Goal: Navigation & Orientation: Find specific page/section

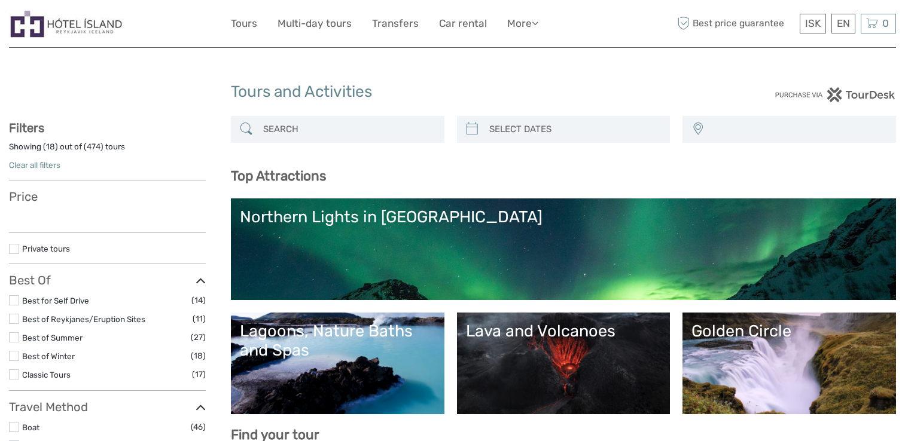
select select
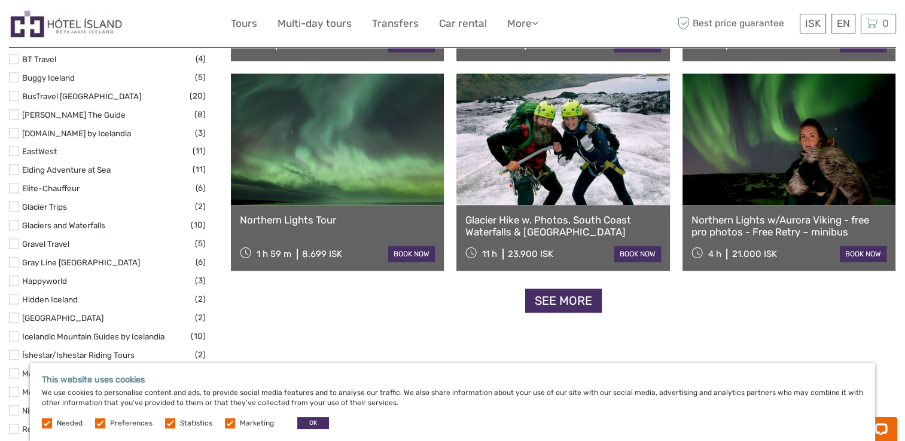
scroll to position [1435, 0]
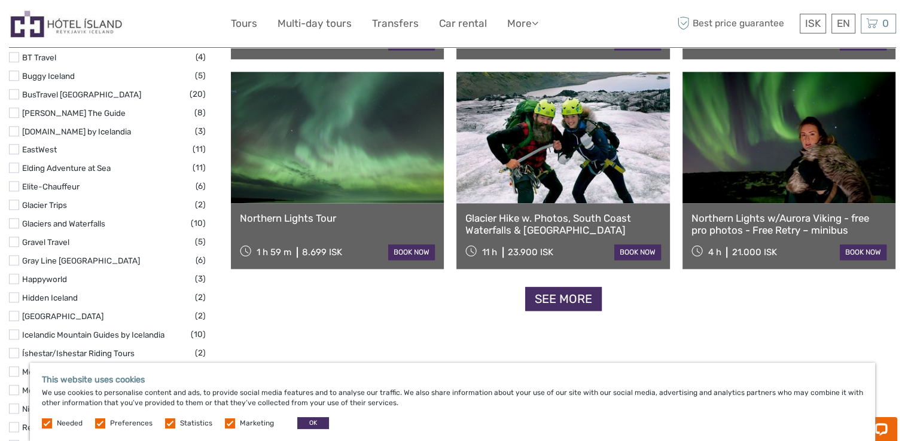
click at [579, 294] on link "See more" at bounding box center [563, 299] width 77 height 25
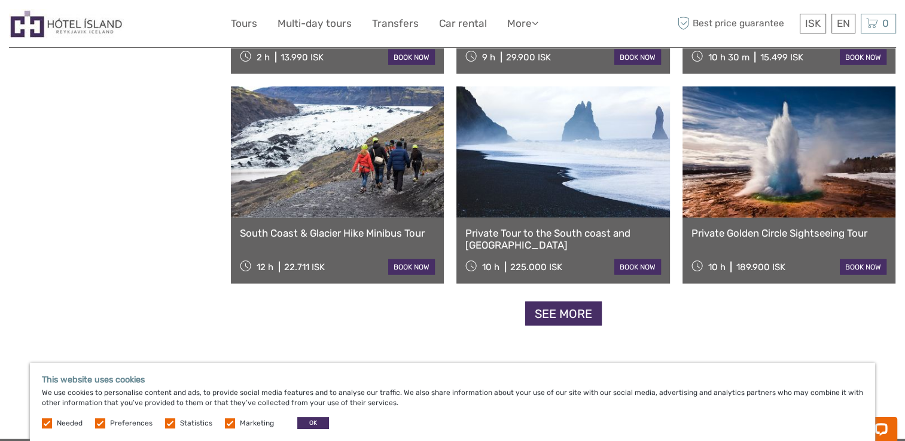
scroll to position [2392, 0]
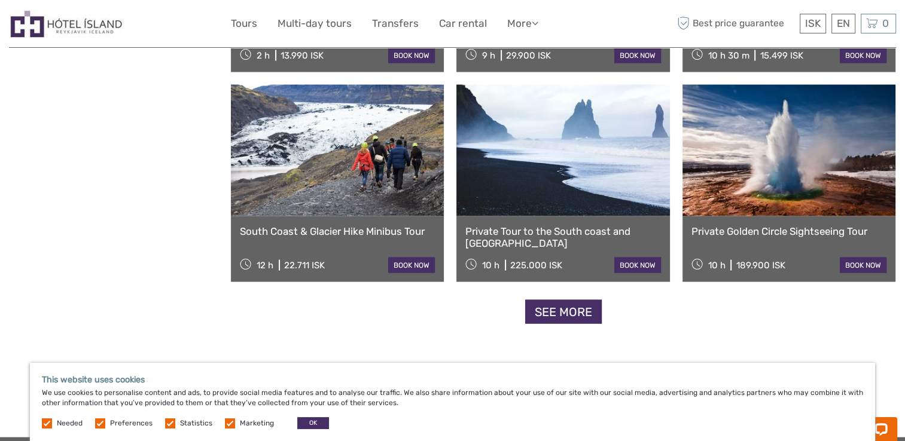
click at [571, 312] on link "See more" at bounding box center [563, 312] width 77 height 25
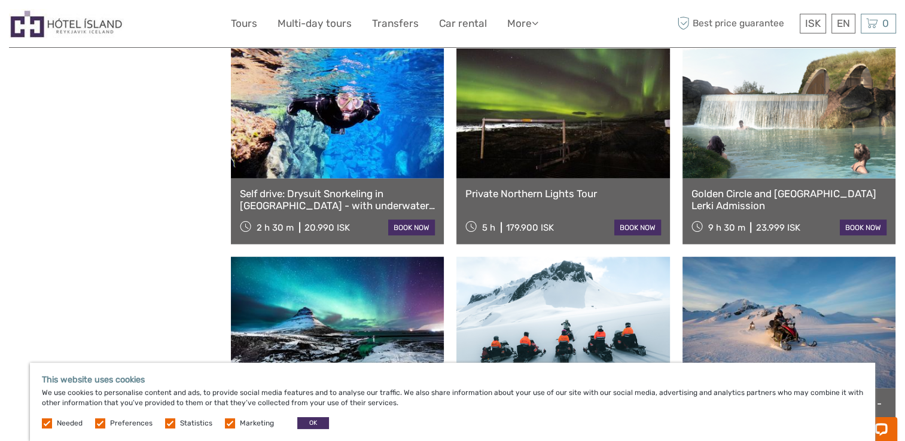
scroll to position [2990, 0]
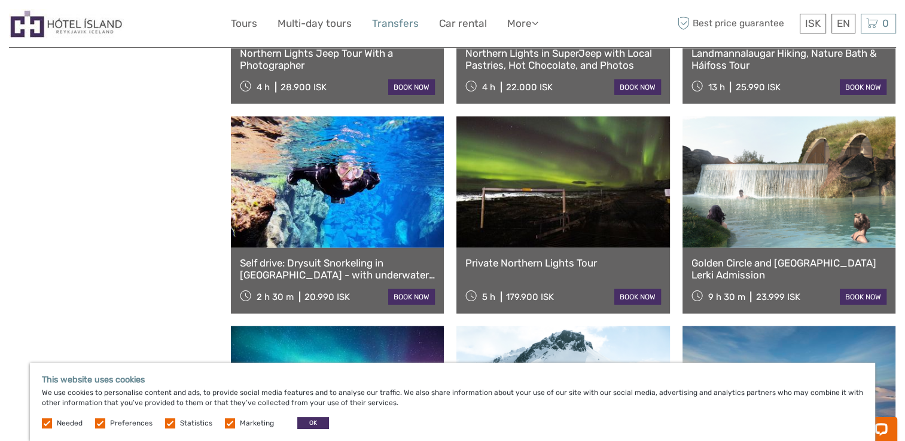
click at [389, 25] on link "Transfers" at bounding box center [395, 23] width 47 height 17
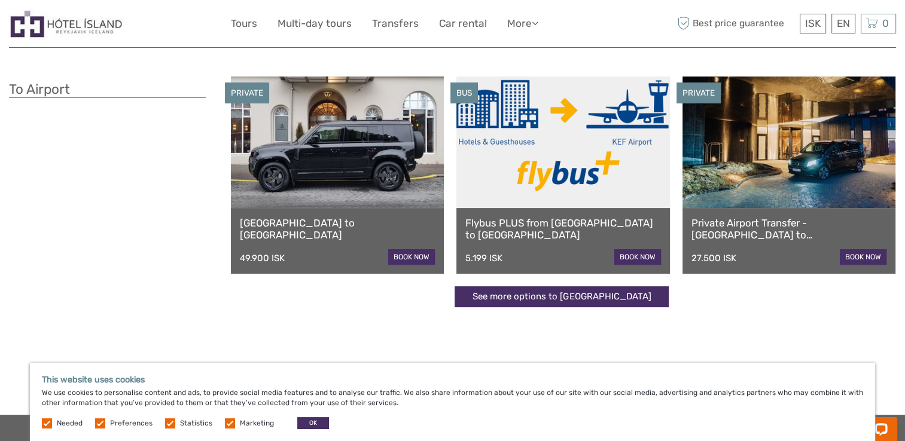
scroll to position [299, 0]
